Goal: Task Accomplishment & Management: Manage account settings

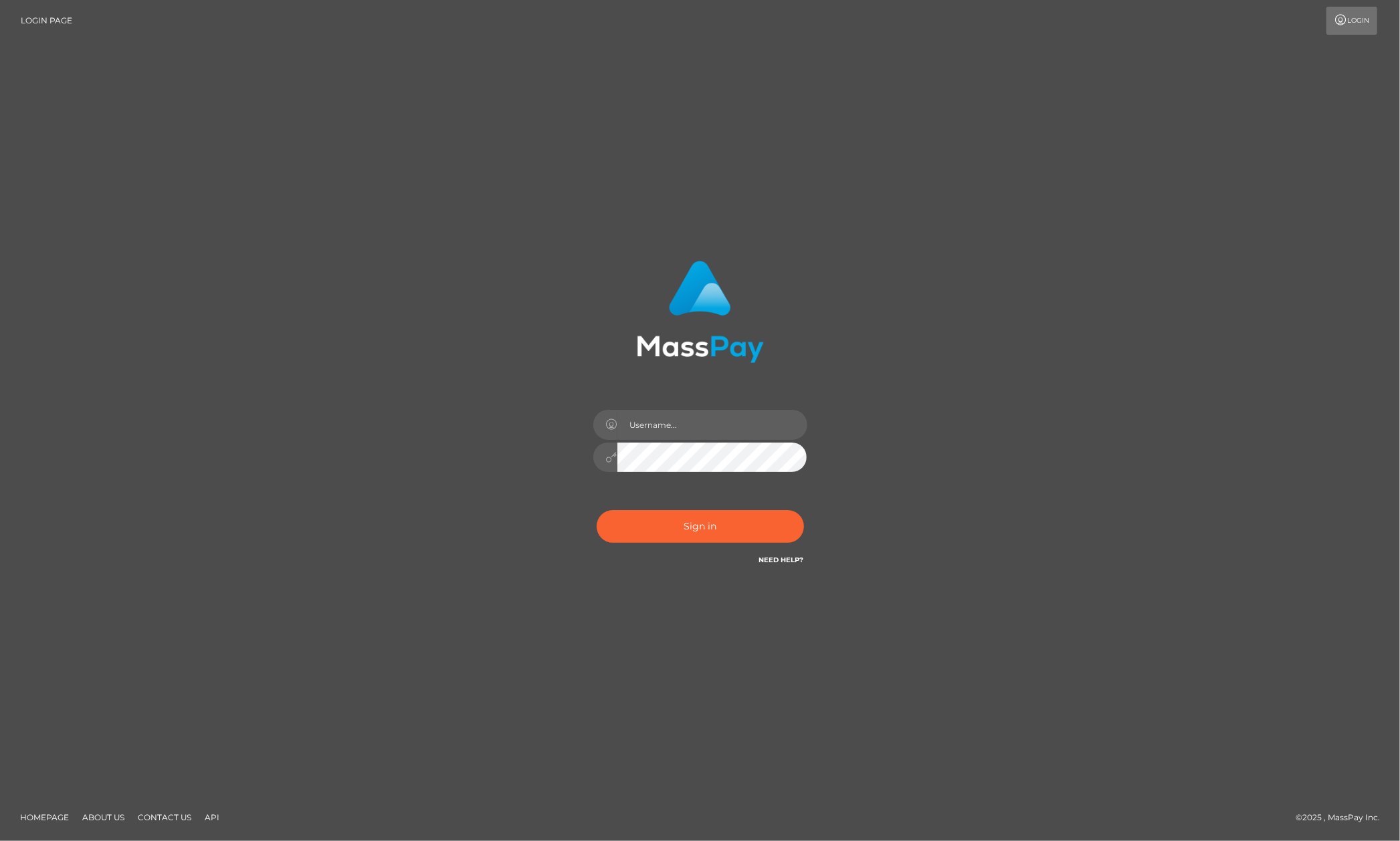
click at [990, 420] on div "Sign in" at bounding box center [700, 420] width 762 height 340
click at [717, 437] on input "text" at bounding box center [713, 424] width 190 height 30
click at [724, 422] on input "[PERSON_NAME].megabonanza" at bounding box center [713, 424] width 190 height 30
type input "[PERSON_NAME][DOMAIN_NAME]"
click at [693, 522] on button "Sign in" at bounding box center [700, 526] width 207 height 33
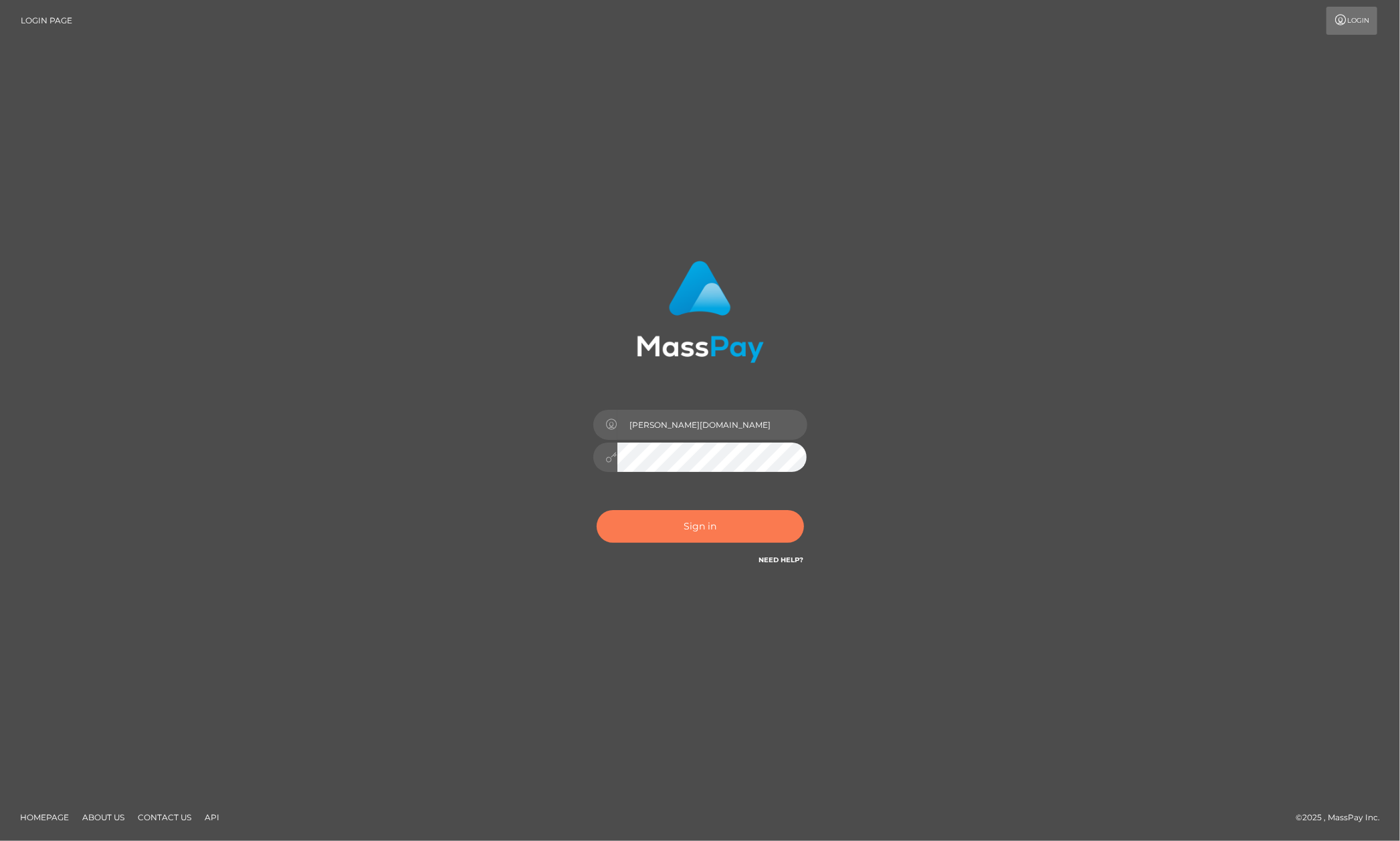
type input "Allen.megabonanza"
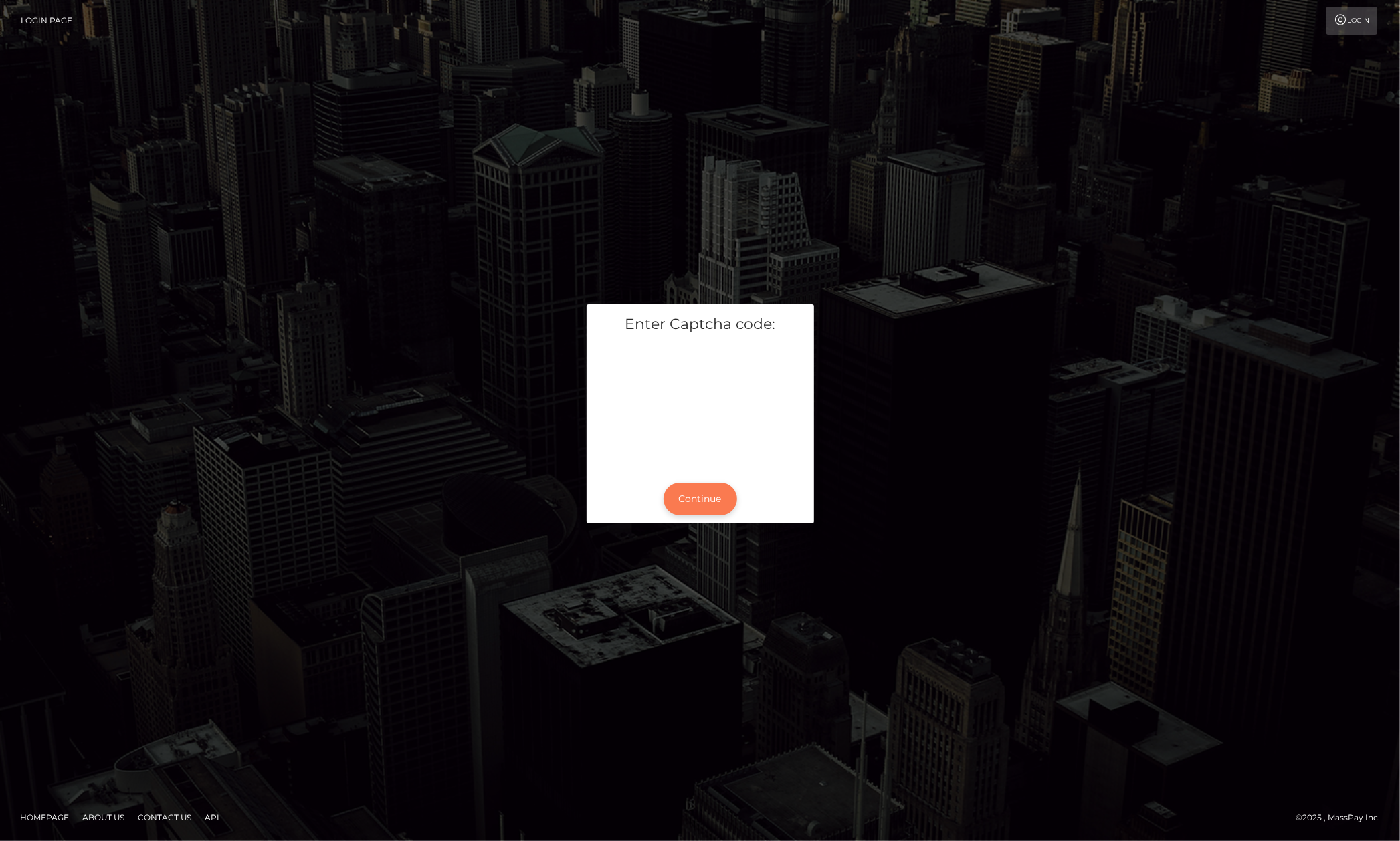
click at [717, 503] on button "Continue" at bounding box center [700, 499] width 73 height 33
click at [709, 500] on button "Continue" at bounding box center [700, 499] width 73 height 33
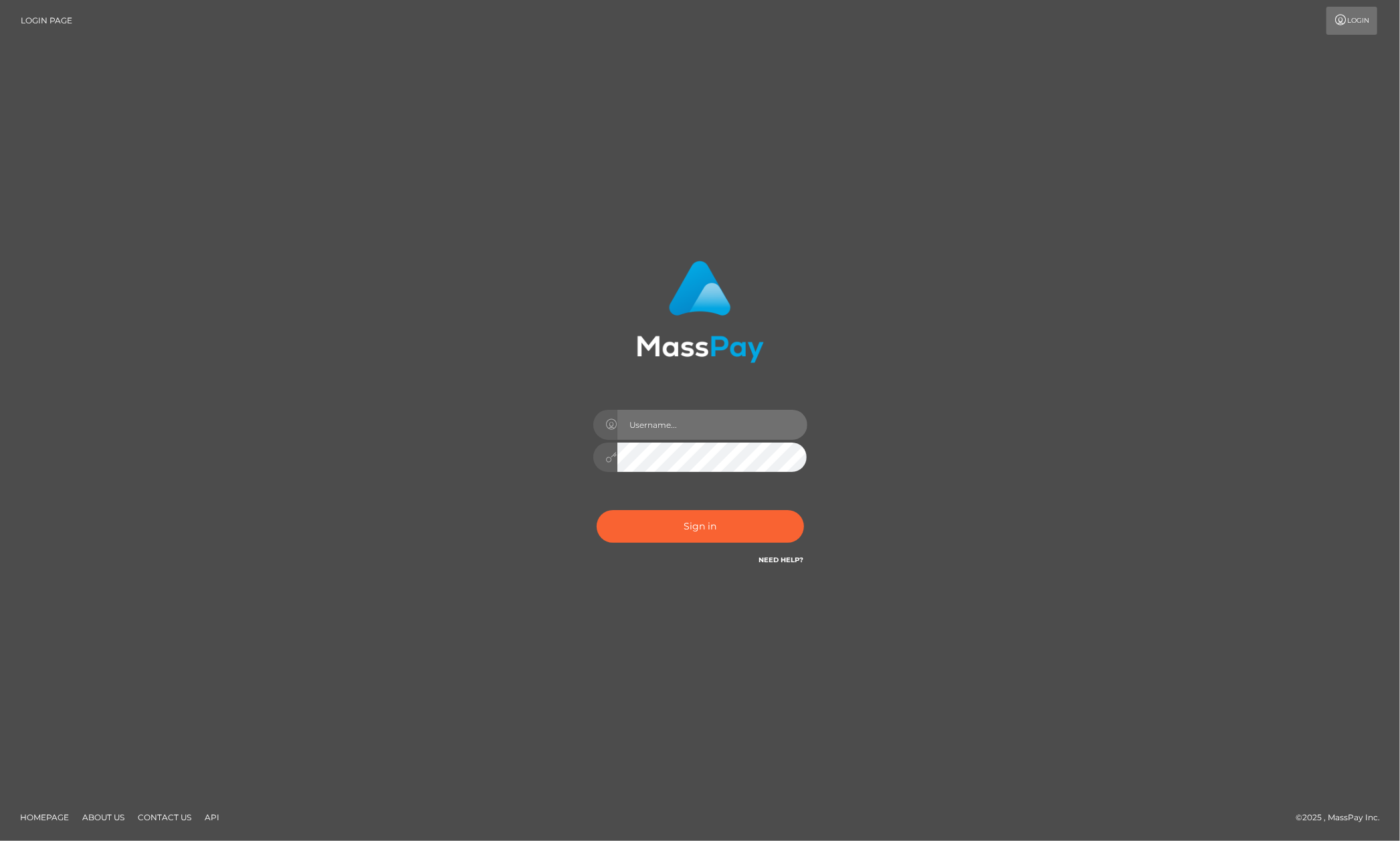
click at [717, 426] on input "text" at bounding box center [713, 424] width 190 height 30
type input "[PERSON_NAME][DOMAIN_NAME]"
click at [665, 530] on button "Sign in" at bounding box center [700, 526] width 207 height 33
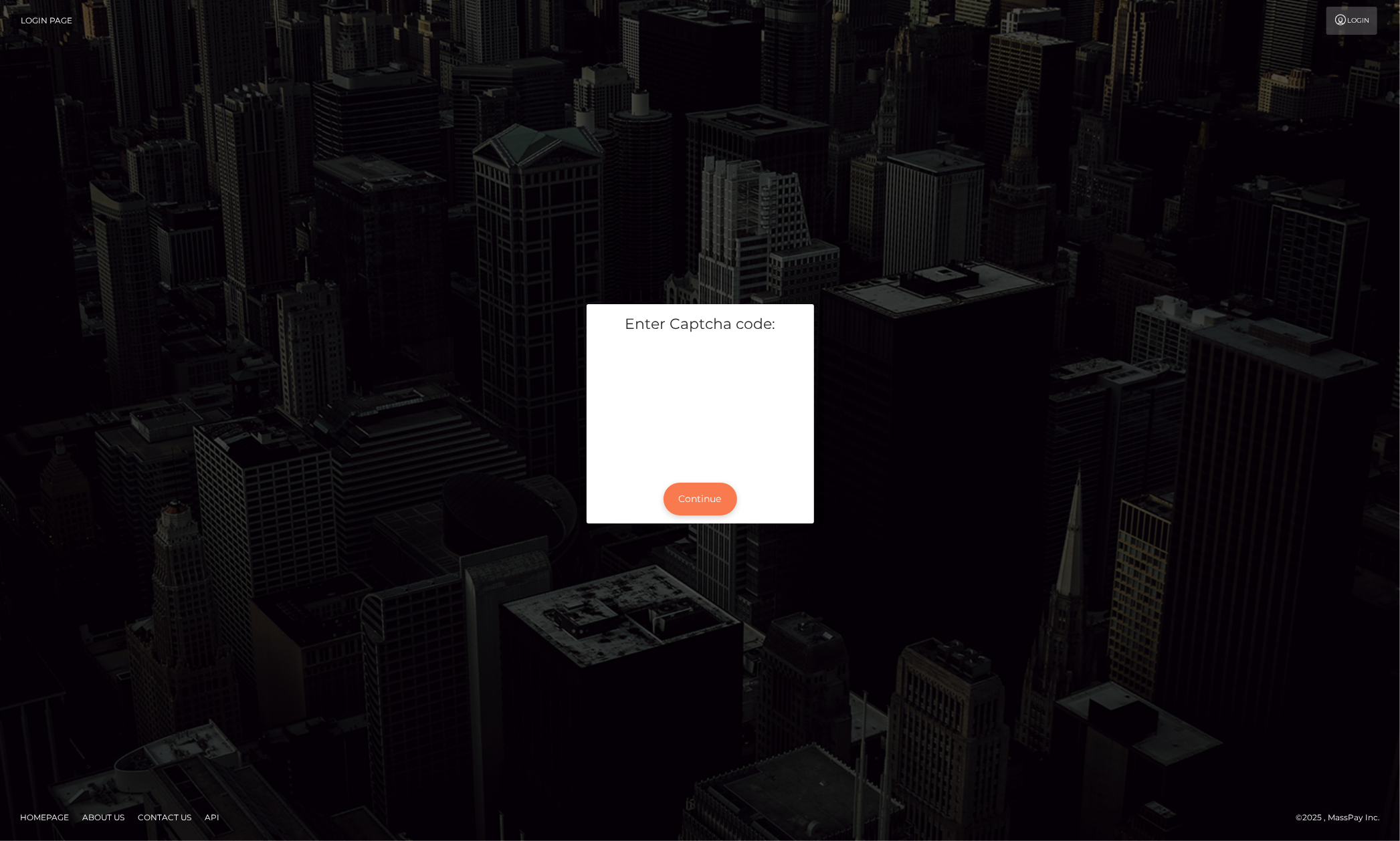
drag, startPoint x: 681, startPoint y: 520, endPoint x: 697, endPoint y: 495, distance: 29.7
click at [681, 520] on div "Continue" at bounding box center [700, 499] width 227 height 49
click at [699, 494] on button "Continue" at bounding box center [700, 499] width 73 height 33
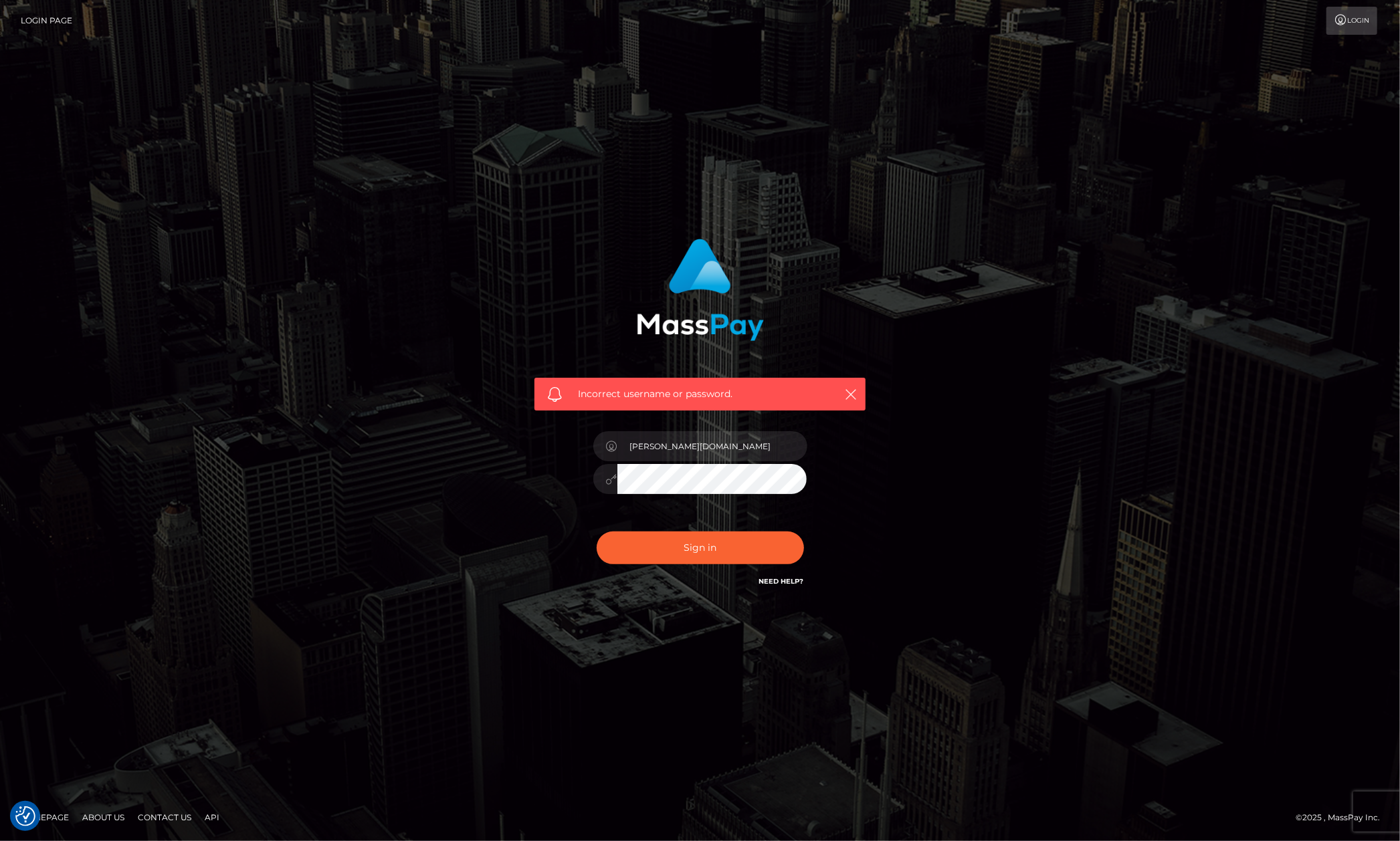
drag, startPoint x: 291, startPoint y: 392, endPoint x: 732, endPoint y: 507, distance: 455.7
click at [294, 391] on div "Incorrect username or password. [PERSON_NAME][DOMAIN_NAME]" at bounding box center [700, 420] width 1400 height 585
type input "[PERSON_NAME].megabonanza"
click at [687, 562] on button "Sign in" at bounding box center [700, 548] width 207 height 33
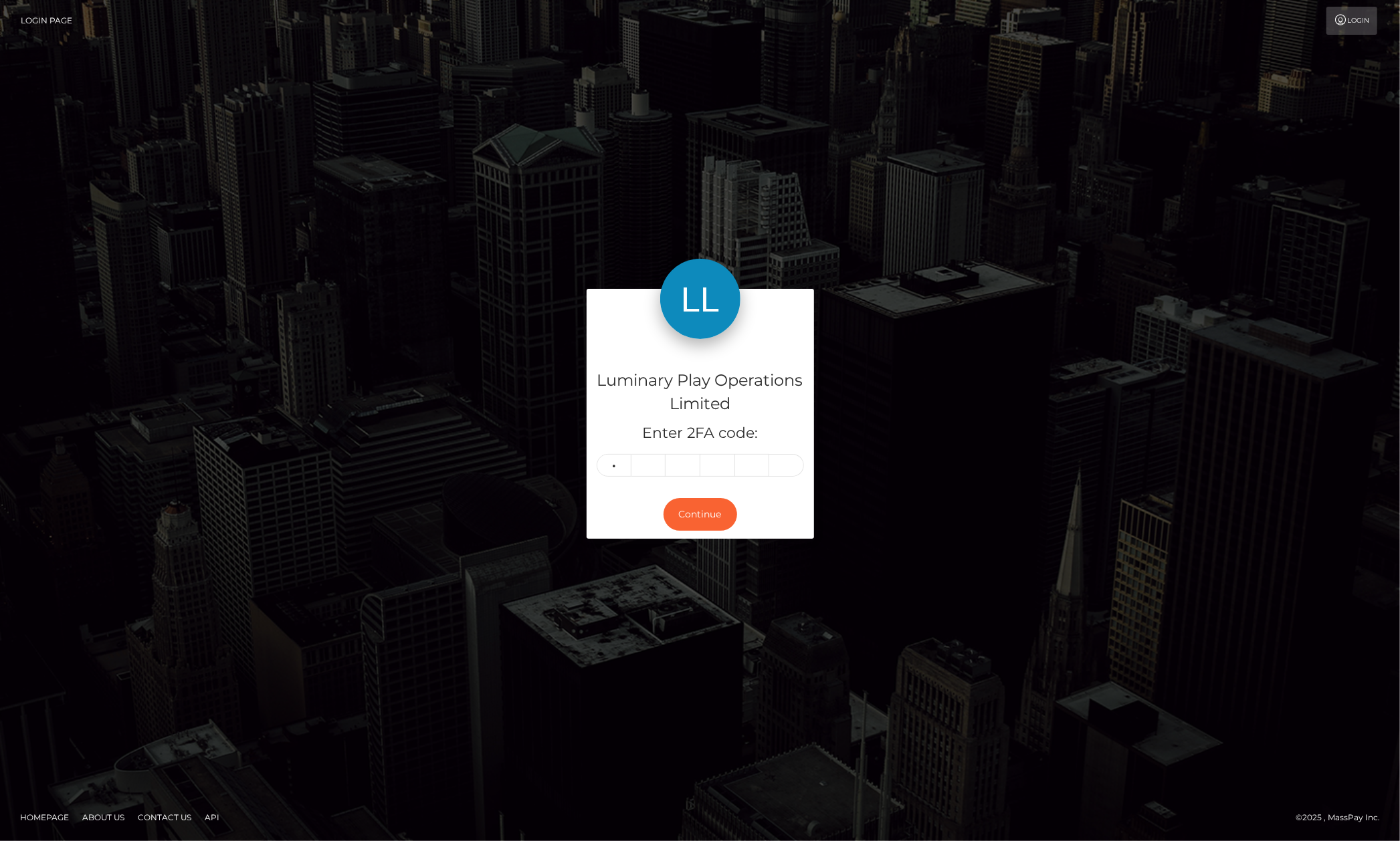
type input "3"
type input "7"
type input "2"
type input "4"
type input "3"
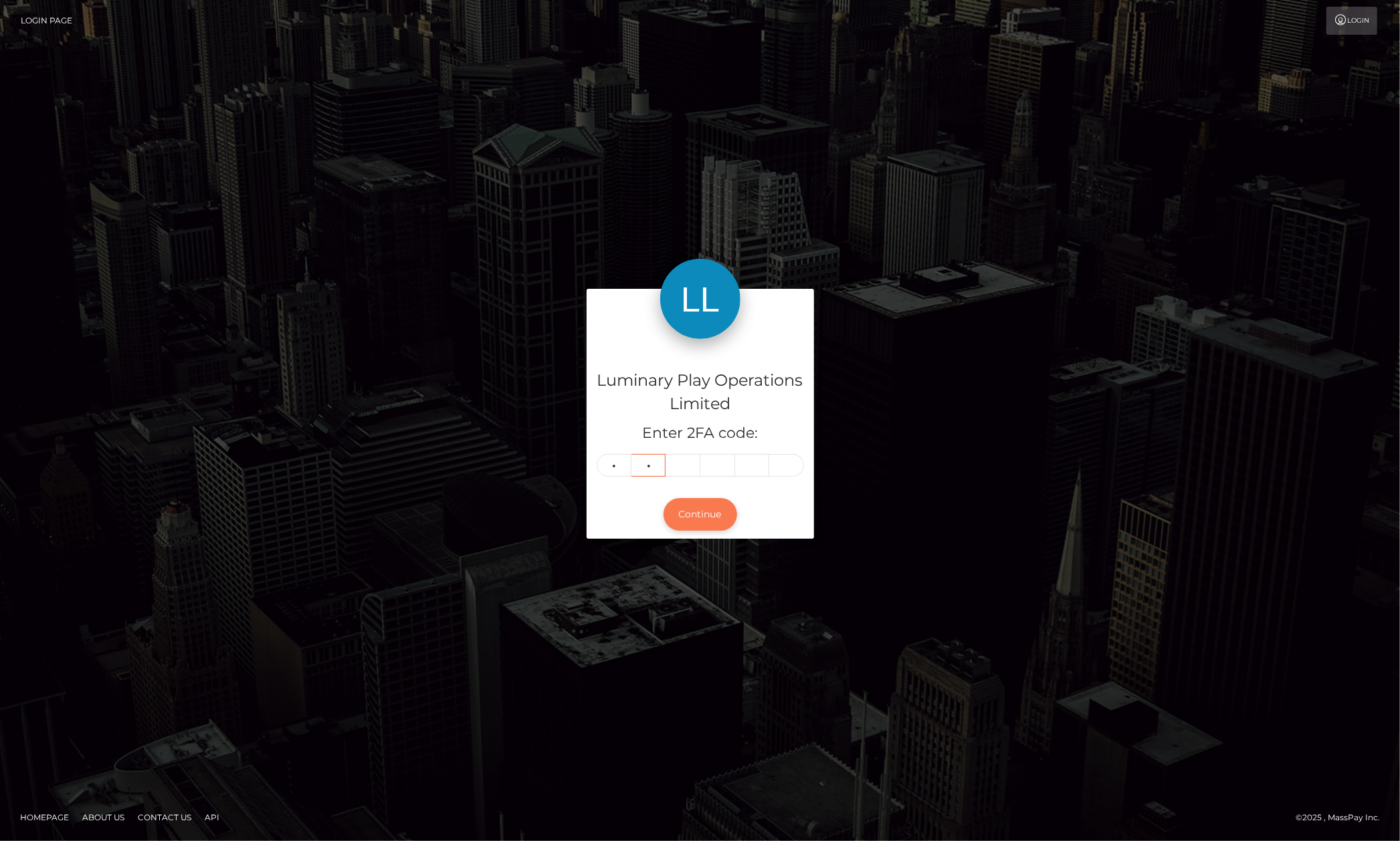
type input "7"
type input "9"
type input "2"
type input "3"
type input "4"
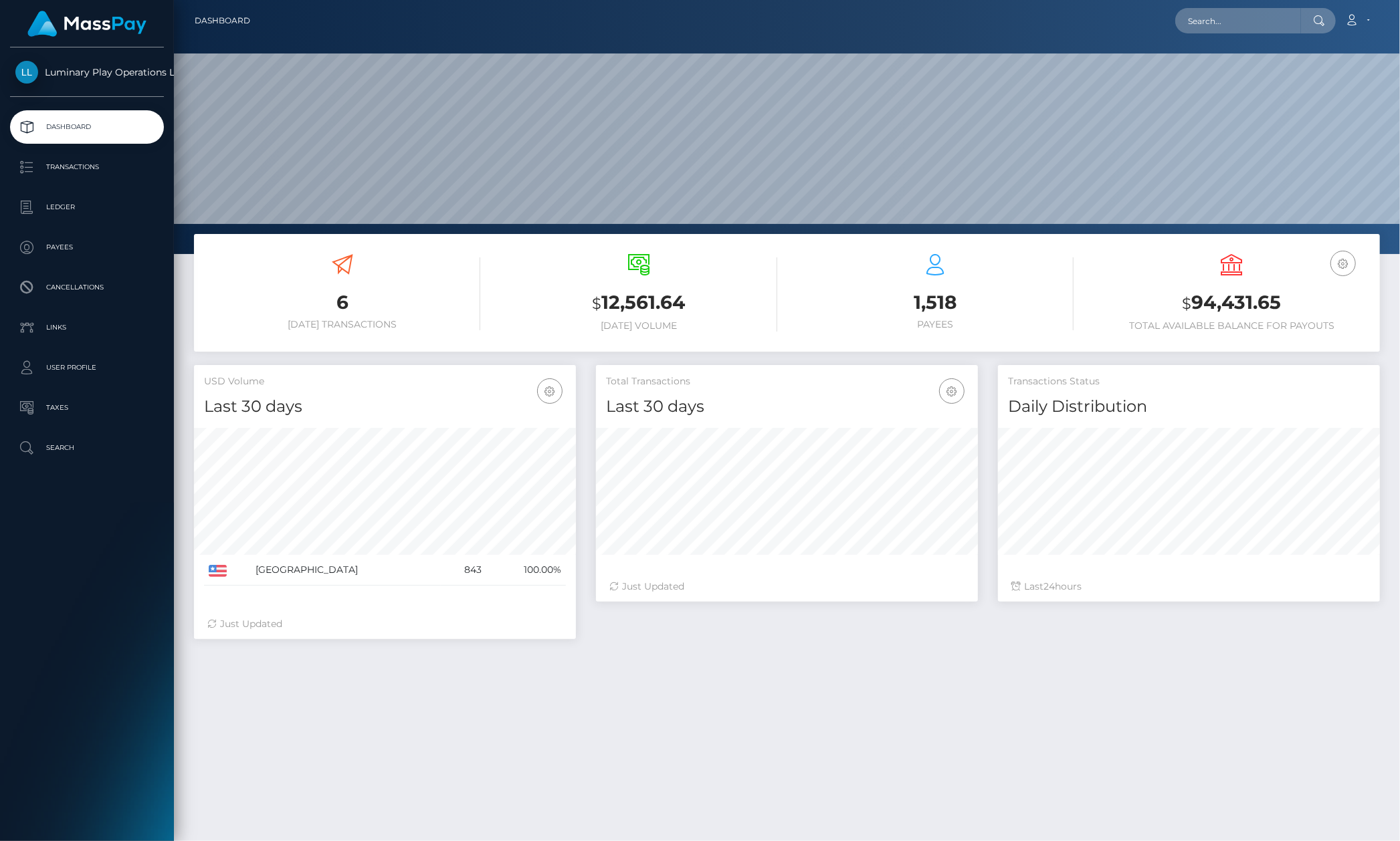
scroll to position [235, 383]
click at [113, 163] on p "Transactions" at bounding box center [87, 167] width 143 height 20
